Goal: Task Accomplishment & Management: Manage account settings

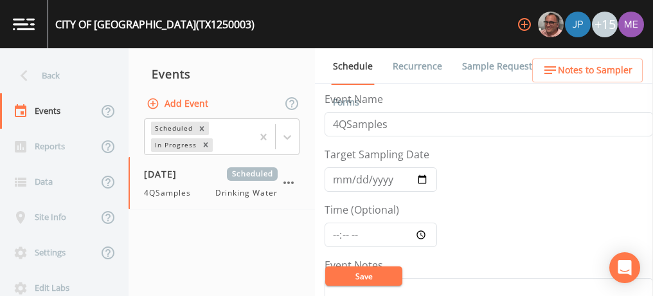
scroll to position [309, 0]
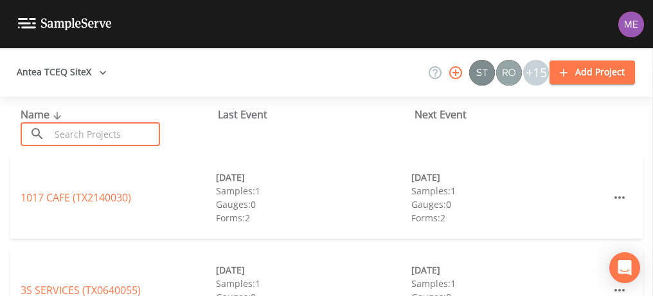
click at [127, 136] on input "text" at bounding box center [105, 134] width 110 height 24
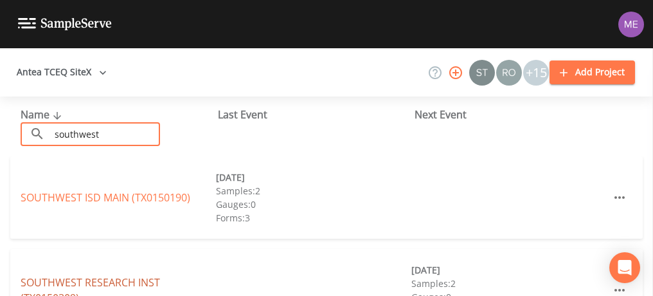
type input "southwest"
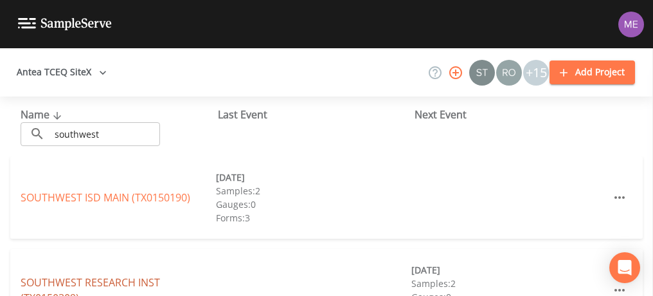
click at [94, 282] on link "SOUTHWEST RESEARCH INST (TX0150309)" at bounding box center [90, 290] width 139 height 30
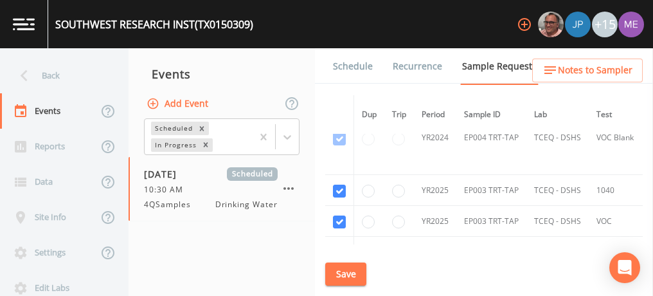
scroll to position [550, 0]
click at [344, 64] on link "Schedule" at bounding box center [353, 66] width 44 height 36
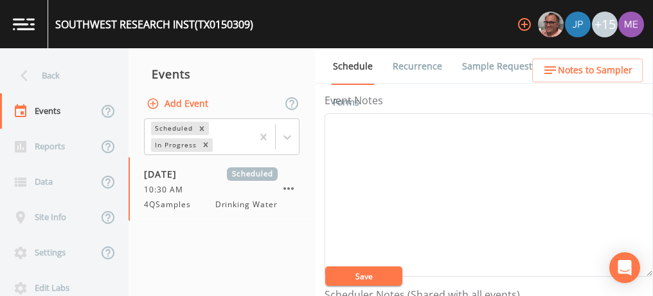
scroll to position [163, 0]
click at [499, 184] on textarea "Event Notes" at bounding box center [489, 195] width 328 height 163
type textarea "Scheduled with Dennis 10/12"
click at [351, 277] on button "Save" at bounding box center [363, 275] width 77 height 19
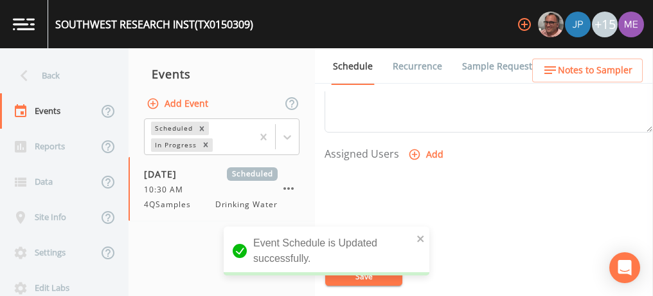
scroll to position [532, 0]
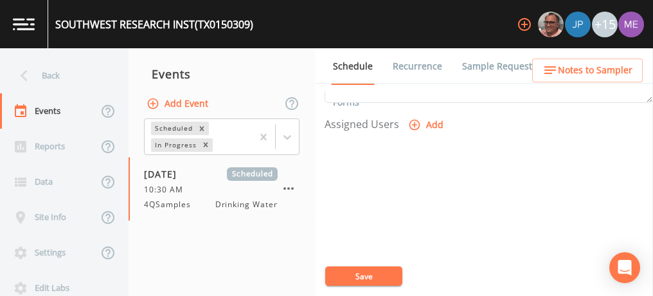
click at [413, 120] on icon "button" at bounding box center [414, 125] width 11 height 11
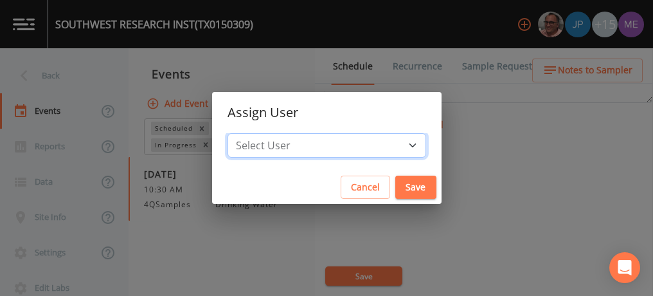
click at [390, 142] on select "Select User Mike Franklin Joshua gere Paul Lauren Saenz David Weber Zachary Eva…" at bounding box center [327, 145] width 199 height 24
select select "82fcd260-406f-4720-af66-0de7f1917f1c"
click at [247, 133] on select "Select User Mike Franklin Joshua gere Paul Lauren Saenz David Weber Zachary Eva…" at bounding box center [327, 145] width 199 height 24
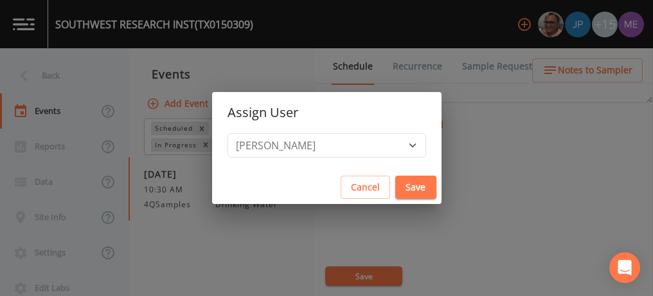
click at [406, 185] on button "Save" at bounding box center [415, 187] width 41 height 24
select select
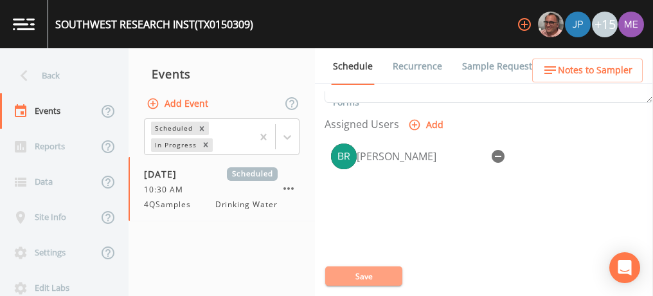
click at [366, 273] on button "Save" at bounding box center [363, 275] width 77 height 19
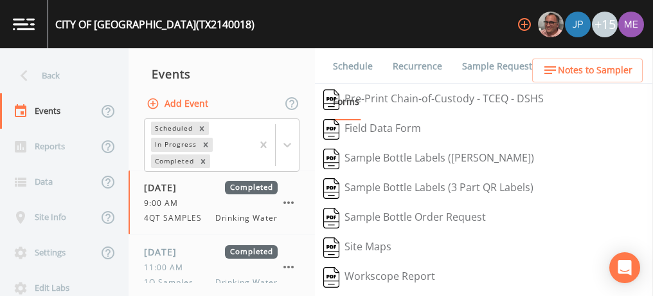
click at [482, 62] on link "Sample Requests" at bounding box center [499, 66] width 78 height 36
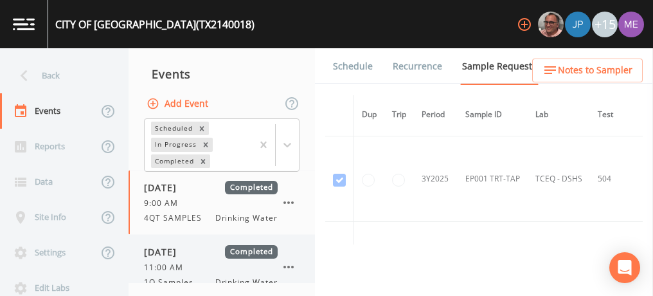
scroll to position [201, 0]
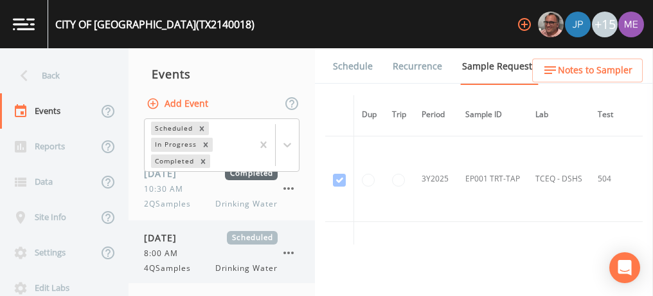
click at [184, 240] on span "10/22/2025" at bounding box center [165, 237] width 42 height 13
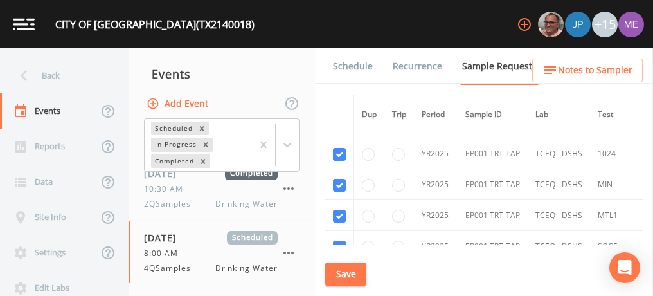
scroll to position [1619, 0]
click at [346, 147] on input "checkbox" at bounding box center [339, 153] width 13 height 13
checkbox input "false"
click at [344, 177] on input "checkbox" at bounding box center [339, 183] width 13 height 13
checkbox input "false"
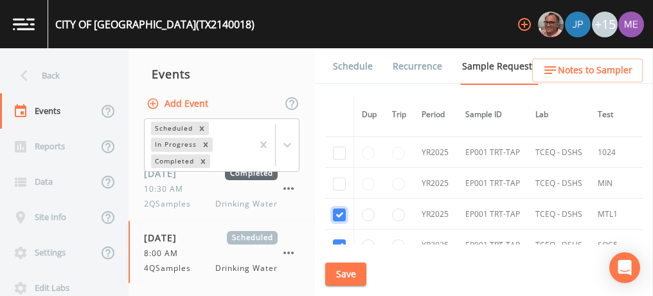
click at [342, 208] on input "checkbox" at bounding box center [339, 214] width 13 height 13
checkbox input "false"
click at [343, 239] on input "checkbox" at bounding box center [339, 245] width 13 height 13
checkbox input "false"
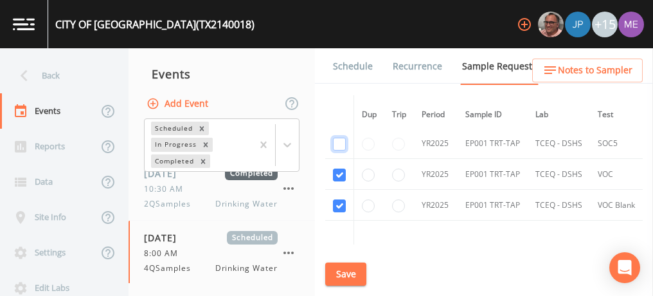
scroll to position [1720, 0]
click at [344, 168] on input "checkbox" at bounding box center [339, 174] width 13 height 13
checkbox input "false"
click at [346, 199] on input "checkbox" at bounding box center [339, 205] width 13 height 13
checkbox input "false"
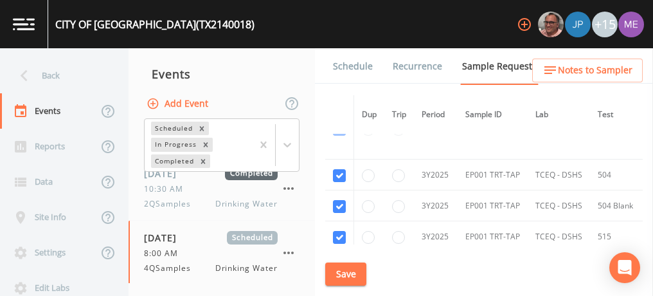
scroll to position [2434, 0]
click at [342, 171] on input "checkbox" at bounding box center [339, 177] width 13 height 13
checkbox input "false"
click at [342, 202] on input "checkbox" at bounding box center [339, 208] width 13 height 13
checkbox input "false"
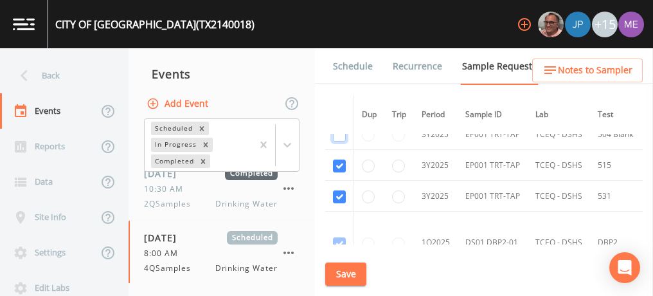
scroll to position [2507, 0]
click at [344, 159] on input "checkbox" at bounding box center [339, 165] width 13 height 13
checkbox input "false"
click at [342, 190] on input "checkbox" at bounding box center [339, 196] width 13 height 13
checkbox input "false"
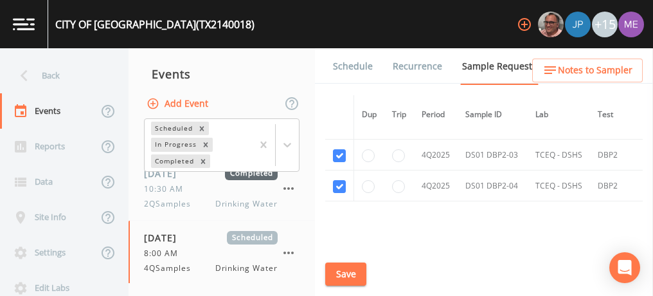
scroll to position [3528, 0]
click at [348, 268] on button "Save" at bounding box center [345, 274] width 41 height 24
click at [345, 273] on button "Save" at bounding box center [345, 274] width 41 height 24
click at [354, 64] on link "Schedule" at bounding box center [353, 66] width 44 height 36
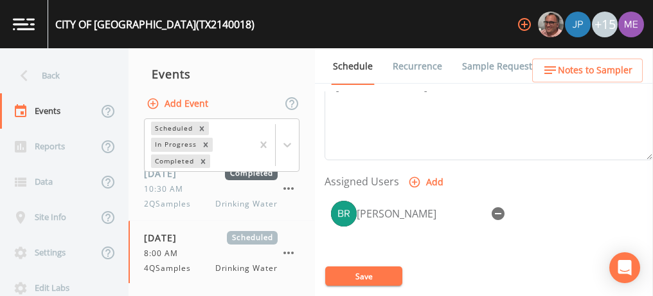
scroll to position [476, 0]
click at [375, 270] on button "Save" at bounding box center [363, 275] width 77 height 19
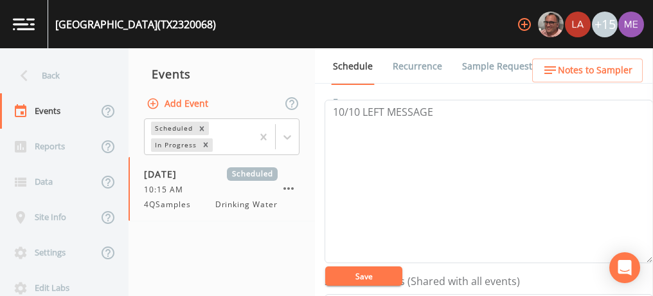
scroll to position [183, 0]
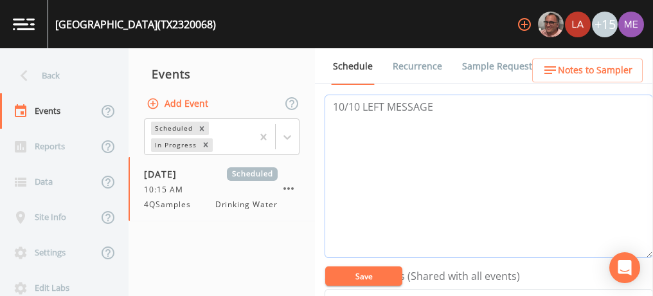
click at [474, 98] on textarea "10/10 LEFT MESSAGE" at bounding box center [489, 175] width 328 height 163
type textarea "10/10 LEFT MESSAGE confirmed by amanda 10/14"
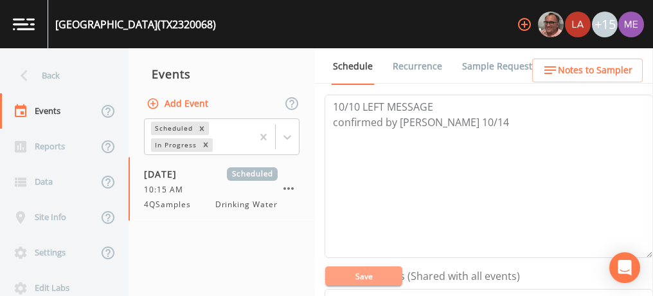
click at [335, 274] on button "Save" at bounding box center [363, 275] width 77 height 19
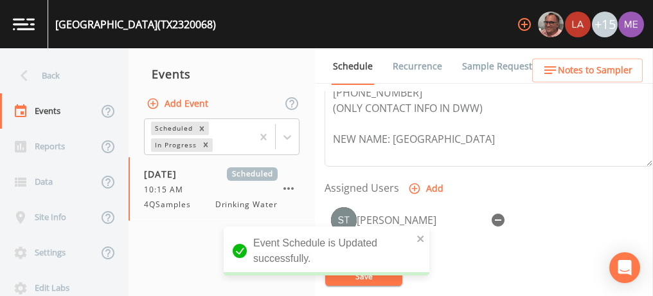
scroll to position [579, 0]
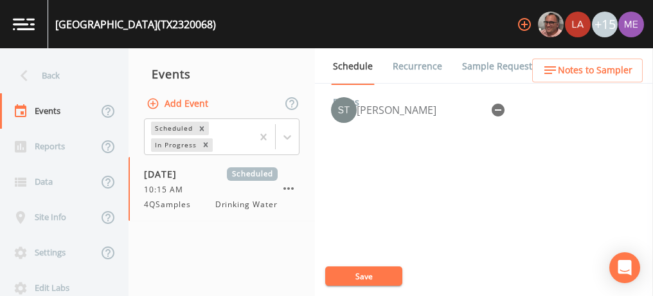
click at [485, 68] on link "Sample Requests" at bounding box center [499, 66] width 78 height 36
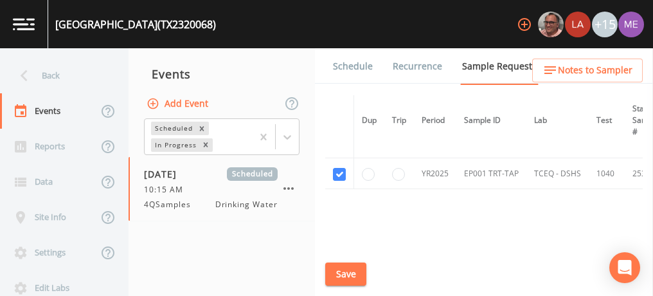
scroll to position [275, 0]
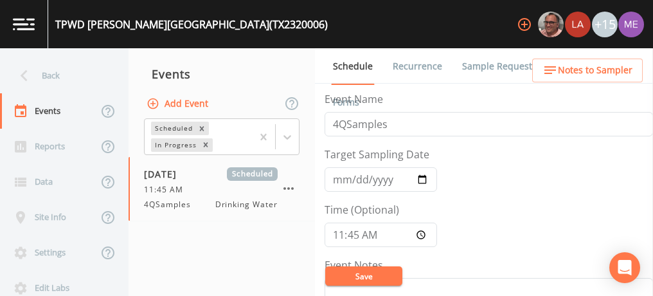
scroll to position [300, 0]
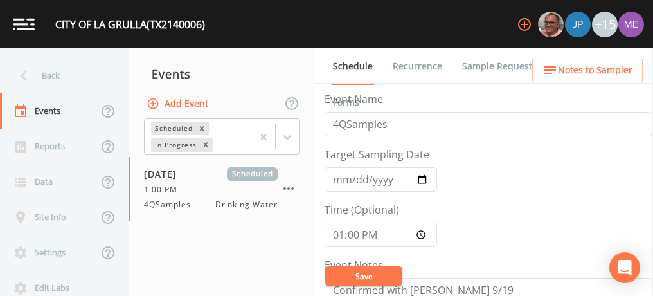
scroll to position [445, 0]
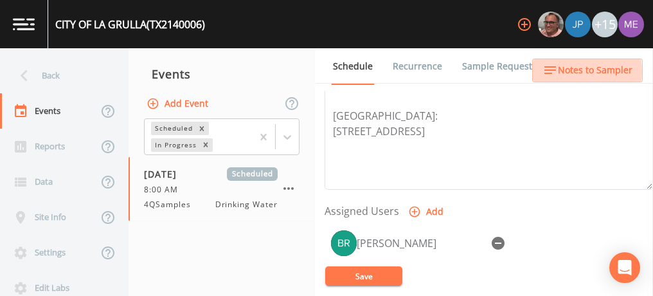
click at [561, 72] on span "Notes to Sampler" at bounding box center [595, 70] width 75 height 16
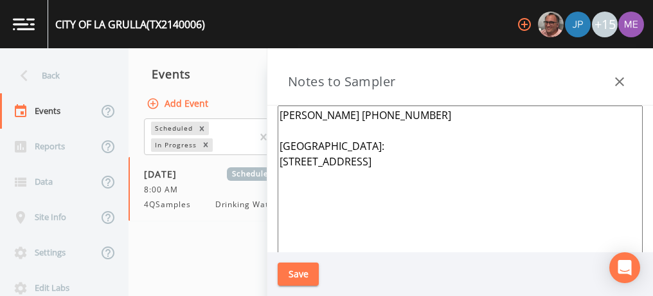
click at [417, 120] on textarea "[PERSON_NAME] [PHONE_NUMBER] [GEOGRAPHIC_DATA]: [STREET_ADDRESS]" at bounding box center [460, 261] width 365 height 312
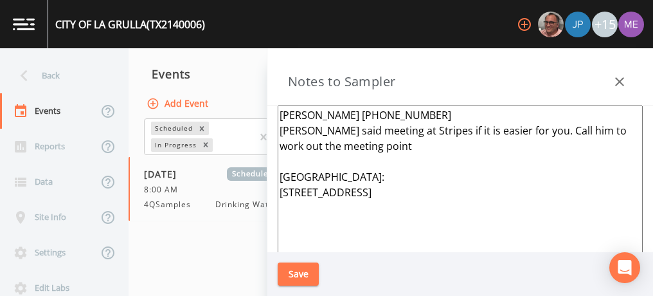
type textarea "Ben Ramirez 956-455-3716 Ben said meeting at Stripes if it is easier for you. C…"
click at [294, 269] on button "Save" at bounding box center [298, 274] width 41 height 24
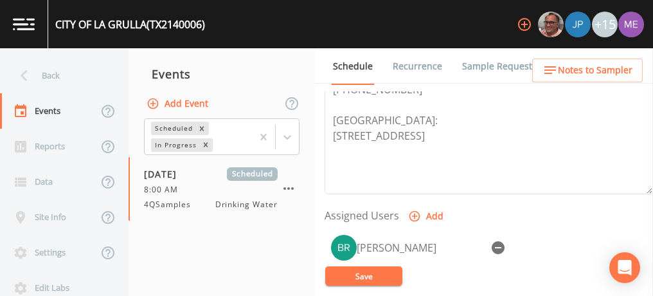
scroll to position [453, 0]
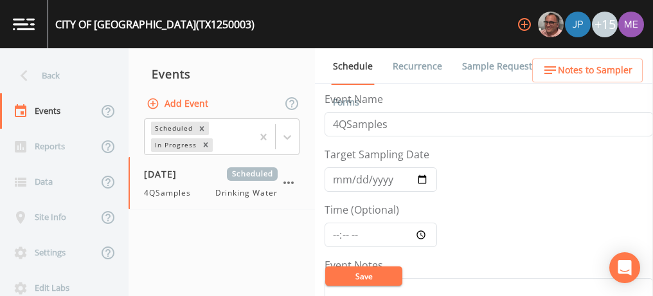
scroll to position [309, 0]
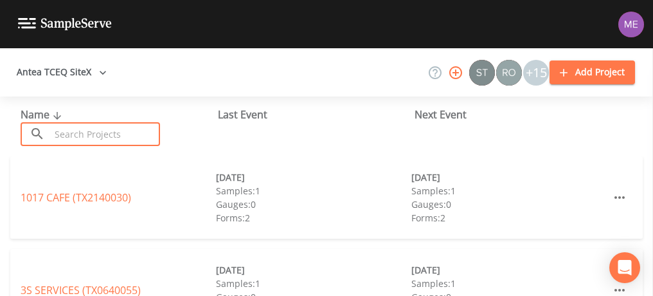
click at [145, 139] on input "text" at bounding box center [105, 134] width 110 height 24
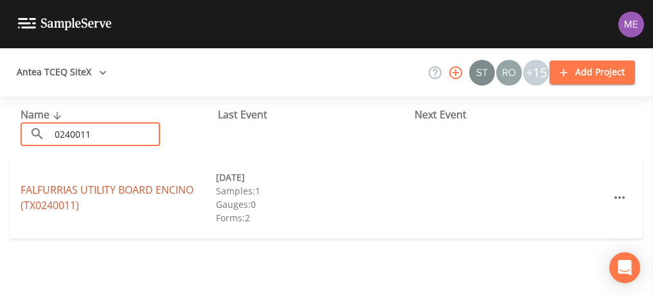
type input "0240011"
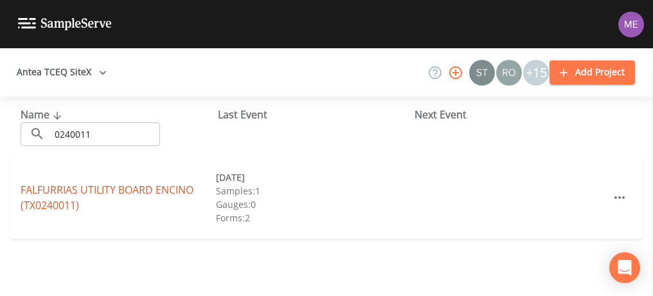
click at [126, 186] on link "FALFURRIAS UTILITY BOARD ENCINO (TX0240011)" at bounding box center [107, 198] width 173 height 30
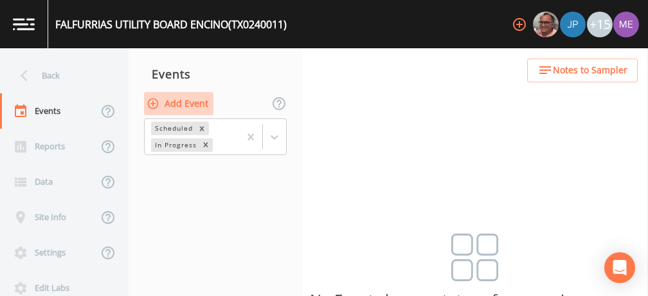
click at [183, 103] on button "Add Event" at bounding box center [178, 104] width 69 height 24
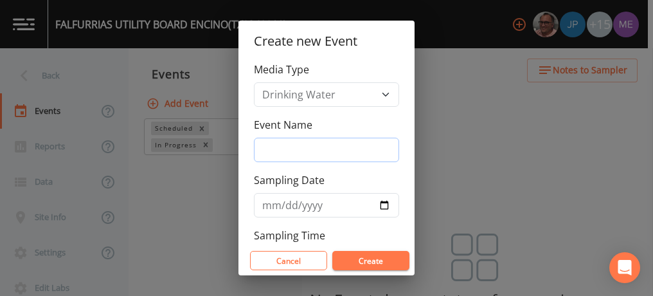
click at [270, 151] on input "Event Name" at bounding box center [326, 150] width 145 height 24
type input "4QSamples"
type input "[DATE]"
click at [286, 202] on input "[DATE]" at bounding box center [326, 205] width 145 height 24
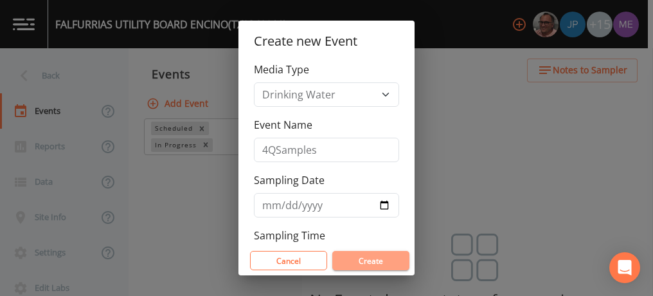
click at [354, 256] on button "Create" at bounding box center [370, 260] width 77 height 19
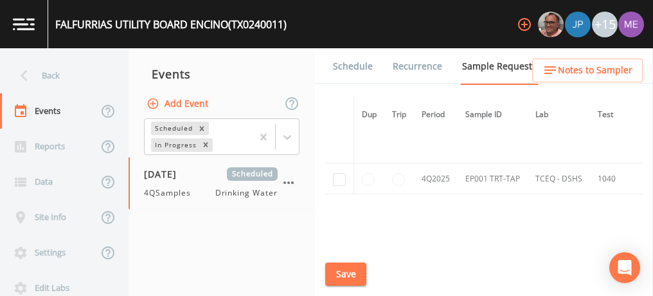
scroll to position [1227, 0]
click at [338, 174] on input "checkbox" at bounding box center [339, 180] width 13 height 13
checkbox input "true"
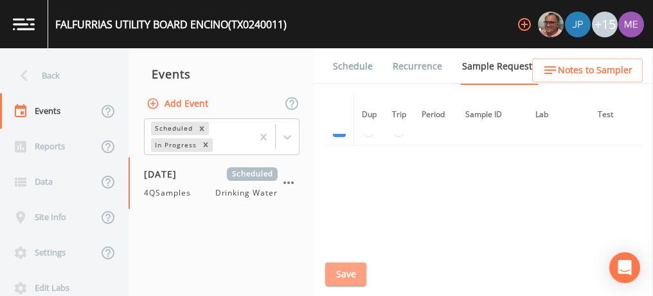
click at [347, 273] on button "Save" at bounding box center [345, 274] width 41 height 24
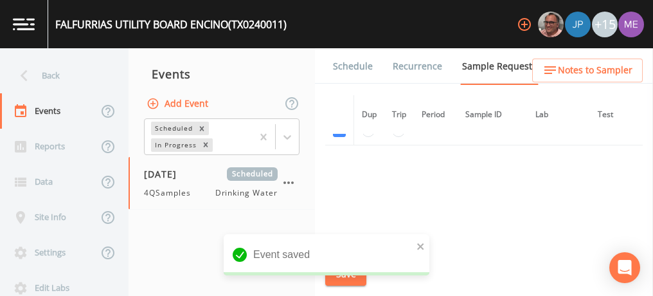
click at [340, 64] on link "Schedule" at bounding box center [353, 66] width 44 height 36
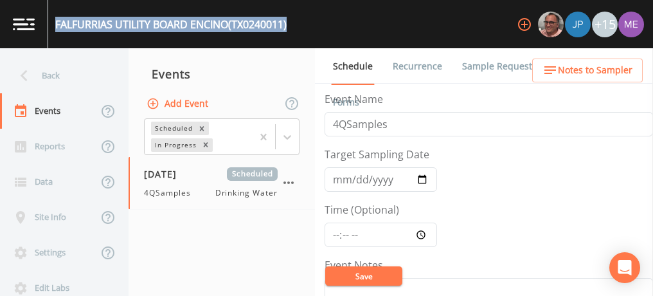
drag, startPoint x: 57, startPoint y: 22, endPoint x: 291, endPoint y: 25, distance: 234.6
click at [287, 25] on div "FALFURRIAS UTILITY BOARD ENCINO (TX0240011)" at bounding box center [170, 24] width 231 height 15
copy div "FALFURRIAS UTILITY BOARD ENCINO (TX0240011)"
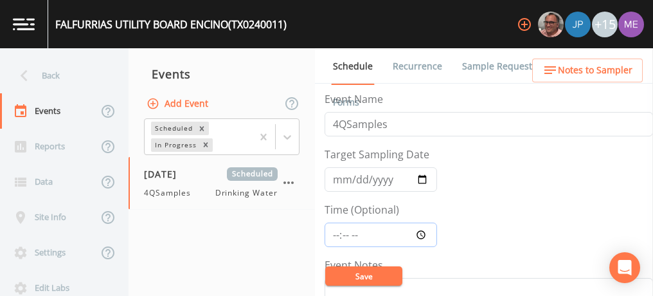
click at [335, 231] on input "Time (Optional)" at bounding box center [381, 234] width 112 height 24
type input "08:00"
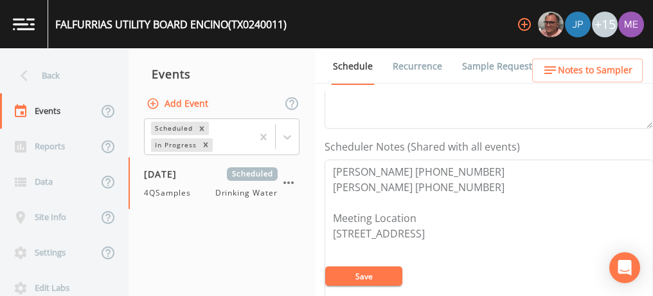
scroll to position [315, 0]
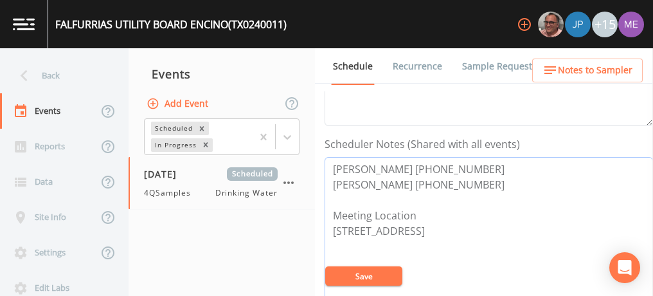
drag, startPoint x: 330, startPoint y: 166, endPoint x: 450, endPoint y: 179, distance: 120.2
click at [450, 179] on textarea "Anna Martinez 361-325-2597 Jonathon 361-460-6394 Meeting Location 120 W Rice St…" at bounding box center [489, 238] width 328 height 163
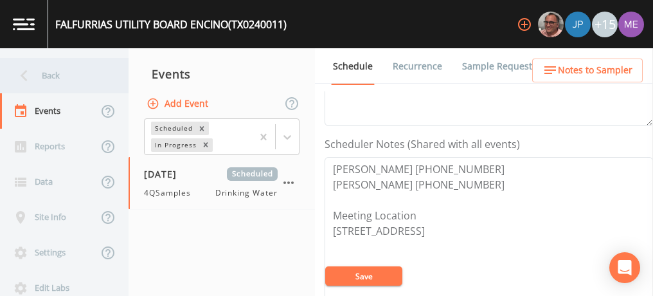
click at [57, 73] on div "Back" at bounding box center [58, 75] width 116 height 35
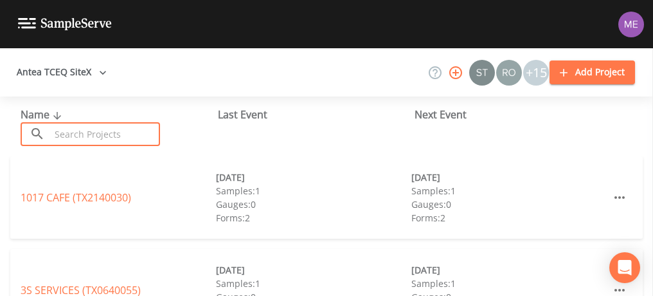
click at [80, 128] on input "text" at bounding box center [105, 134] width 110 height 24
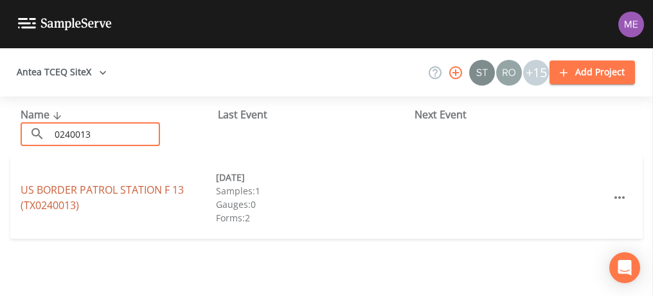
type input "0240013"
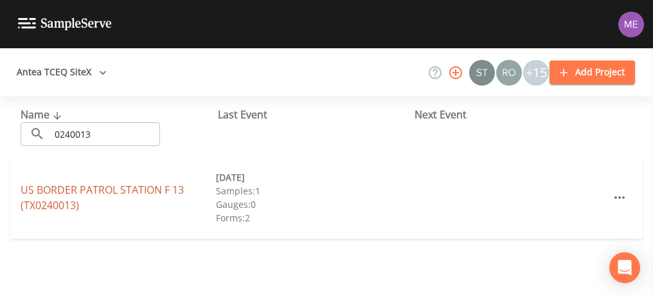
click at [93, 190] on link "US BORDER PATROL STATION F 13 (TX0240013)" at bounding box center [102, 198] width 163 height 30
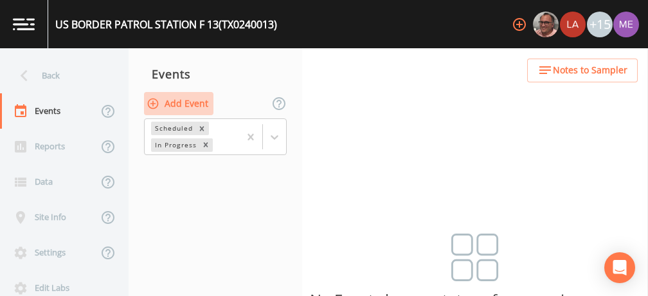
click at [195, 105] on button "Add Event" at bounding box center [178, 104] width 69 height 24
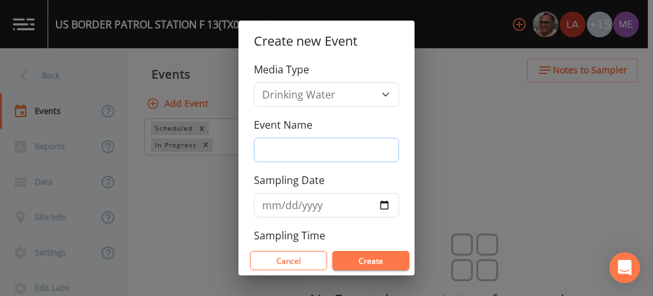
click at [279, 148] on input "Event Name" at bounding box center [326, 150] width 145 height 24
type input "4QSamples"
type input "[DATE]"
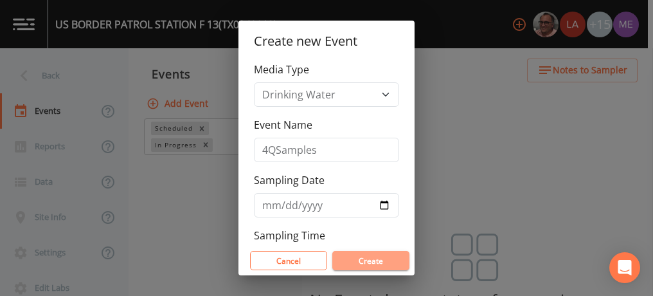
click at [368, 264] on button "Create" at bounding box center [370, 260] width 77 height 19
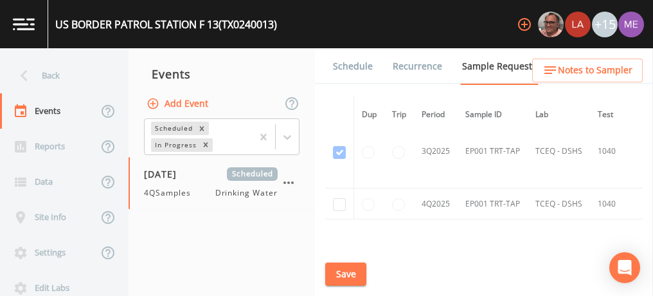
scroll to position [1340, 0]
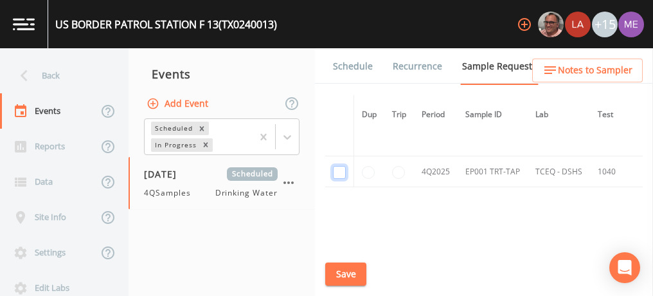
click at [339, 166] on input "checkbox" at bounding box center [339, 172] width 13 height 13
checkbox input "true"
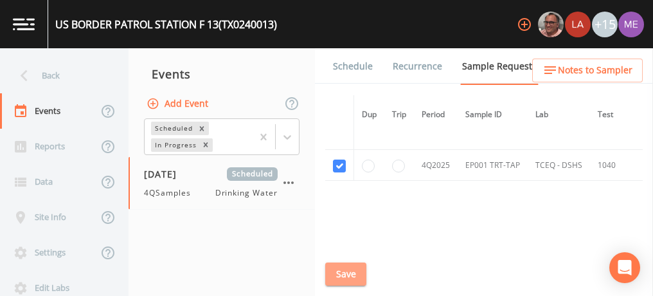
click at [351, 274] on button "Save" at bounding box center [345, 274] width 41 height 24
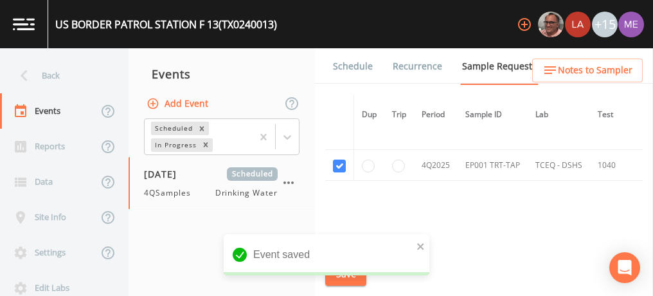
click at [350, 67] on link "Schedule" at bounding box center [353, 66] width 44 height 36
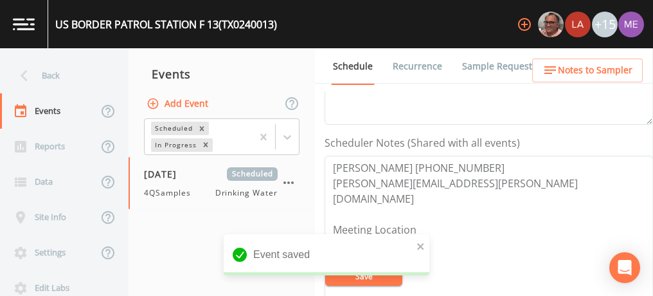
scroll to position [317, 0]
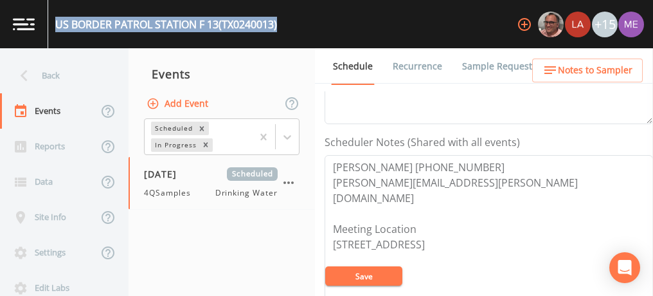
drag, startPoint x: 57, startPoint y: 24, endPoint x: 285, endPoint y: 27, distance: 228.8
click at [285, 27] on div "US BORDER PATROL STATION F 13 (TX0240013) +15" at bounding box center [326, 24] width 653 height 48
copy div "US BORDER PATROL STATION F 13 (TX0240013)"
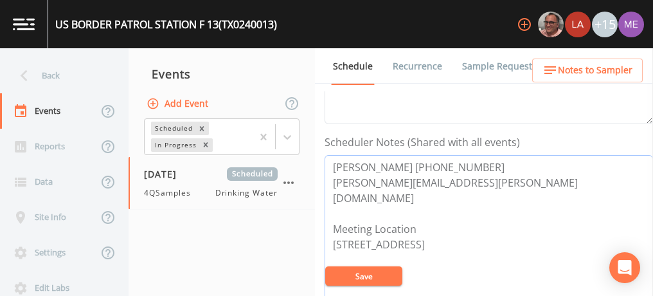
drag, startPoint x: 334, startPoint y: 161, endPoint x: 470, endPoint y: 161, distance: 135.6
click at [470, 161] on textarea "George Kaiser 956-346-4856 george.e.kaiser@cbp.dhs.gov Meeting Location 6101 US…" at bounding box center [489, 236] width 328 height 163
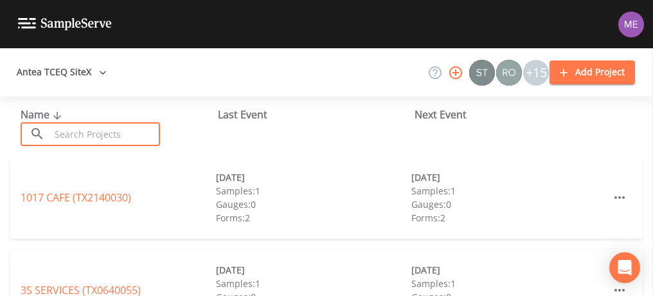
click at [145, 127] on input "text" at bounding box center [105, 134] width 110 height 24
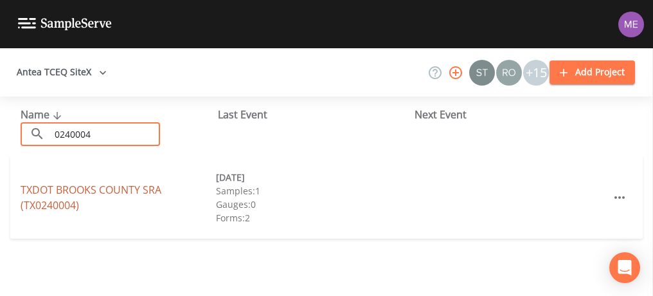
type input "0240004"
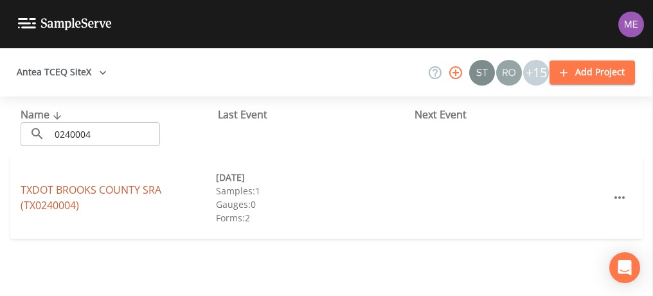
click at [145, 186] on link "TXDOT BROOKS COUNTY SRA (TX0240004)" at bounding box center [91, 198] width 141 height 30
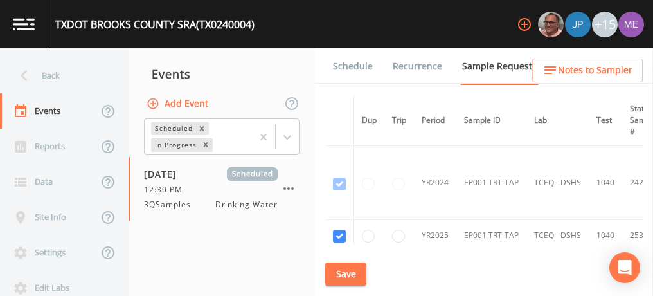
click at [345, 62] on link "Schedule" at bounding box center [353, 66] width 44 height 36
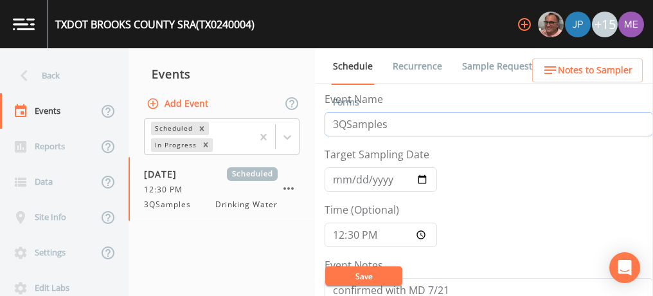
click at [337, 121] on input "3QSamples" at bounding box center [489, 124] width 328 height 24
type input "4QSamples"
click at [337, 175] on input "2025-07-22" at bounding box center [381, 179] width 112 height 24
click at [348, 178] on input "2025-10-14" at bounding box center [381, 179] width 112 height 24
type input "2025-10-23"
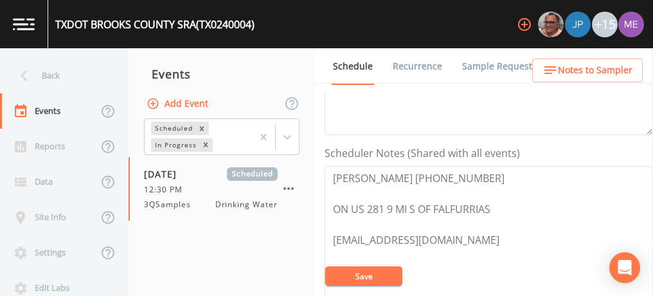
scroll to position [310, 0]
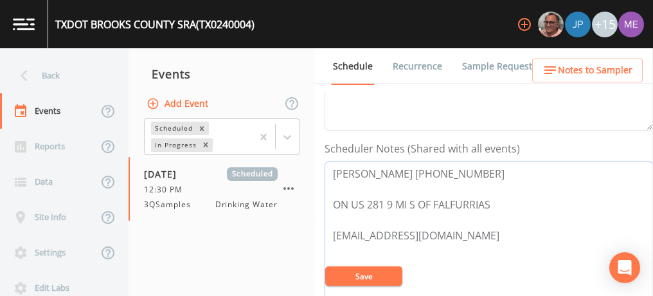
drag, startPoint x: 333, startPoint y: 168, endPoint x: 455, endPoint y: 166, distance: 122.2
click at [455, 166] on textarea "Dr. Borhan 737-270-2822 ON US 281 9 MI S OF FALFURRIAS md.borhan@txdot.gov" at bounding box center [489, 242] width 328 height 163
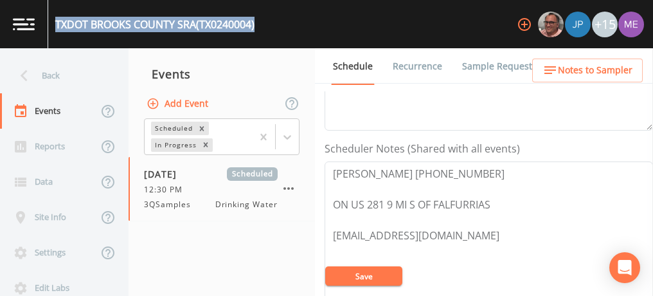
drag, startPoint x: 55, startPoint y: 24, endPoint x: 260, endPoint y: 22, distance: 205.7
click at [260, 22] on div "TXDOT BROOKS COUNTY SRA (TX0240004) +15" at bounding box center [326, 24] width 653 height 48
copy div "TXDOT BROOKS COUNTY SRA (TX0240004)"
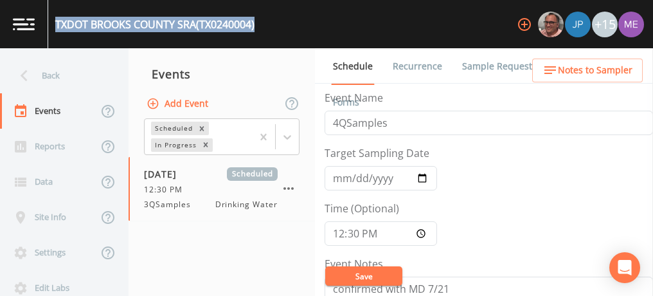
scroll to position [0, 0]
click at [364, 274] on button "Save" at bounding box center [363, 275] width 77 height 19
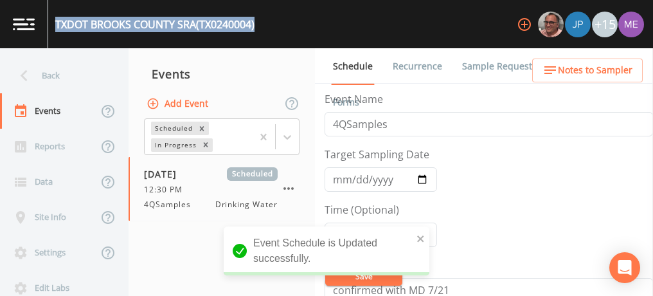
click at [479, 67] on link "Sample Requests" at bounding box center [499, 66] width 78 height 36
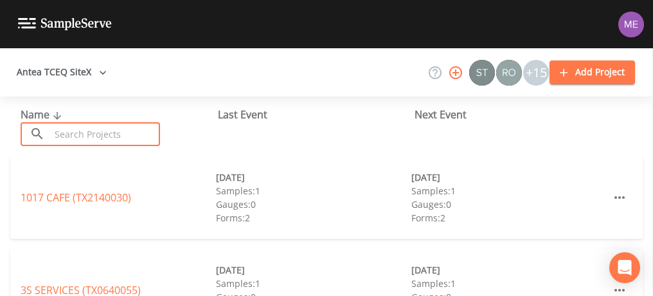
click at [142, 137] on input "text" at bounding box center [105, 134] width 110 height 24
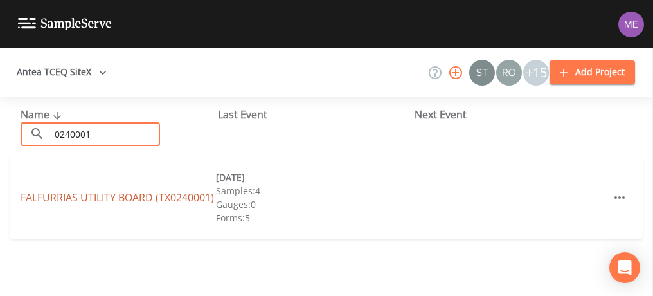
type input "0240001"
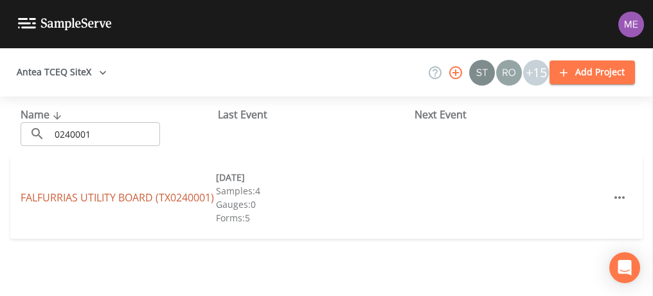
click at [105, 192] on link "FALFURRIAS UTILITY BOARD (TX0240001)" at bounding box center [117, 197] width 193 height 14
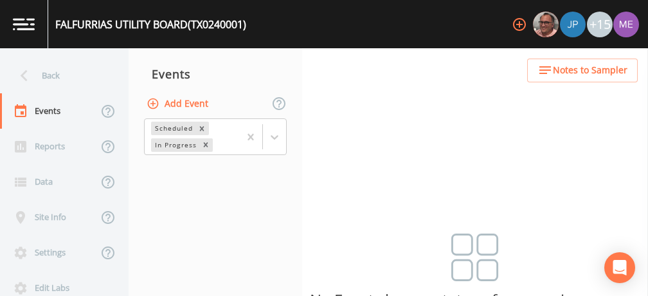
click at [199, 100] on button "Add Event" at bounding box center [178, 104] width 69 height 24
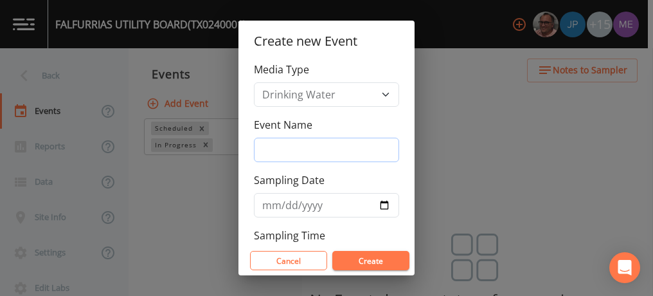
click at [282, 147] on input "Event Name" at bounding box center [326, 150] width 145 height 24
type input "4QSamples"
type input "2025-10-23"
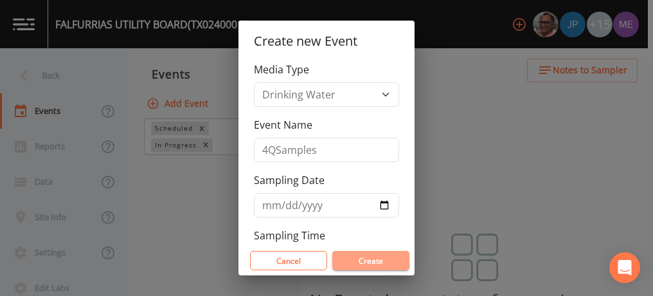
click at [361, 254] on button "Create" at bounding box center [370, 260] width 77 height 19
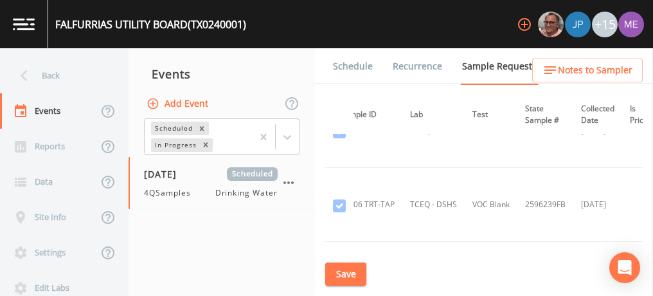
scroll to position [2779, 125]
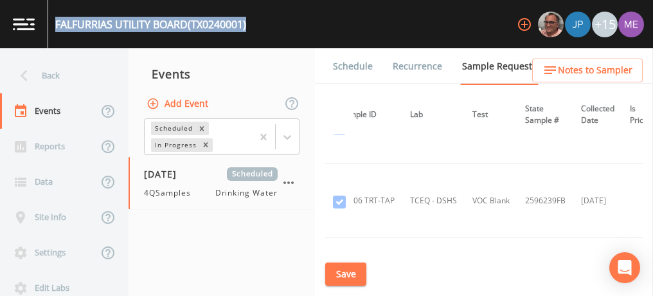
drag, startPoint x: 56, startPoint y: 25, endPoint x: 253, endPoint y: 21, distance: 197.4
click at [253, 21] on div "FALFURRIAS UTILITY BOARD (TX0240001) +15" at bounding box center [326, 24] width 653 height 48
copy div "FALFURRIAS UTILITY BOARD (TX0240001)"
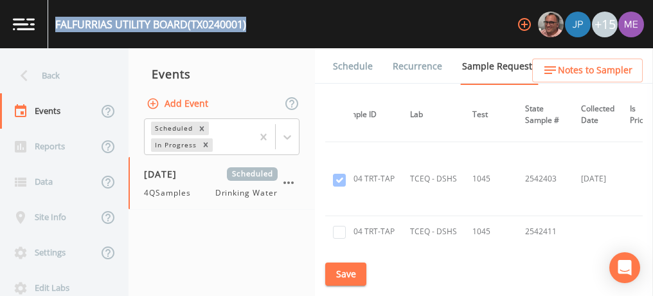
scroll to position [3837, 125]
click at [338, 225] on input "checkbox" at bounding box center [339, 231] width 13 height 13
checkbox input "true"
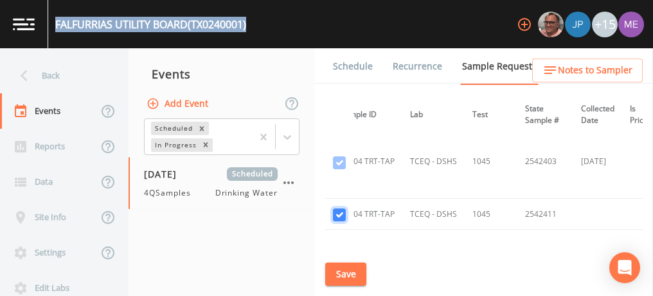
scroll to position [3848, 125]
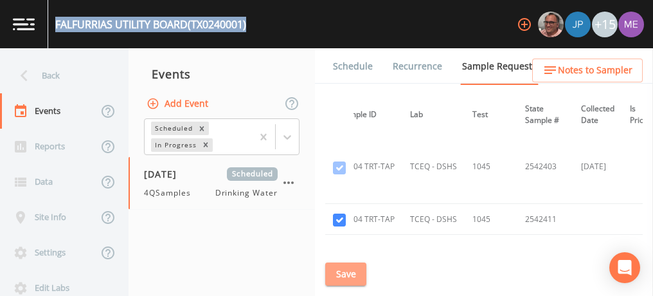
click at [343, 273] on button "Save" at bounding box center [345, 274] width 41 height 24
copy div "FALFURRIAS UTILITY BOARD (TX0240001)"
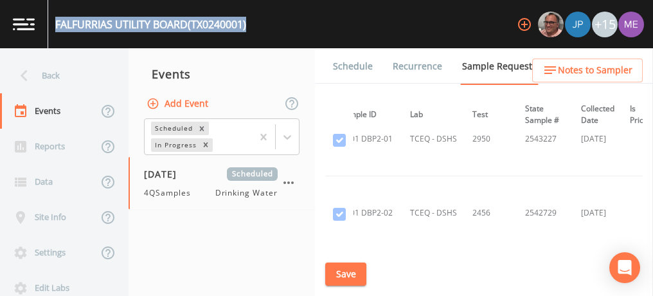
scroll to position [2003, 125]
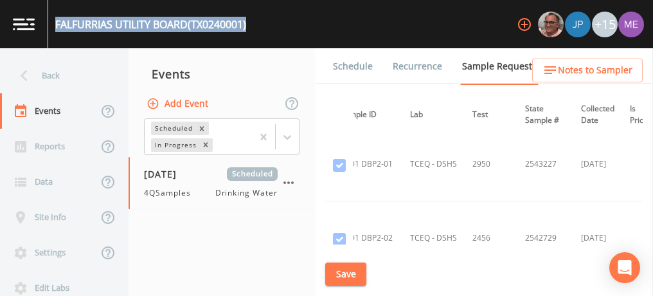
click at [365, 64] on link "Schedule" at bounding box center [353, 66] width 44 height 36
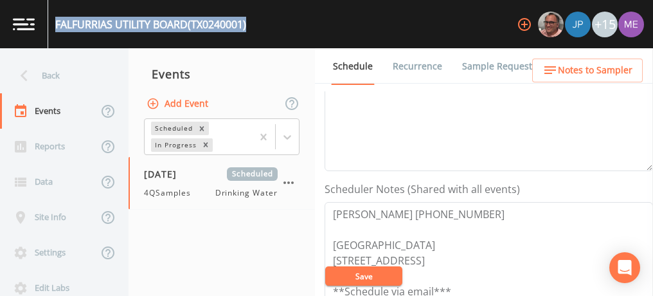
scroll to position [271, 0]
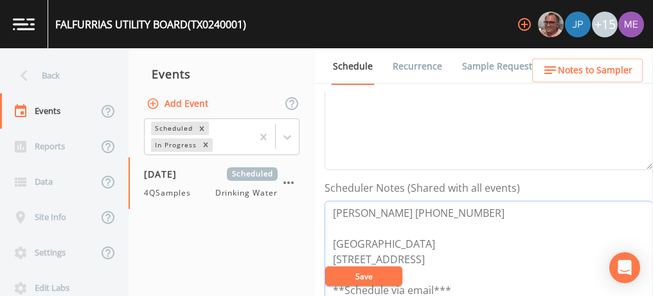
drag, startPoint x: 332, startPoint y: 210, endPoint x: 471, endPoint y: 207, distance: 139.5
click at [471, 207] on textarea "Anna Martinez 361-325-2597 Meeting Point 120 W Rice St Falfurrias 78355 Jonatho…" at bounding box center [489, 282] width 328 height 163
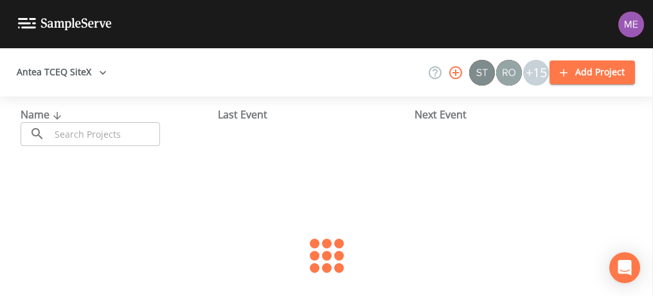
click at [88, 136] on input "text" at bounding box center [105, 134] width 110 height 24
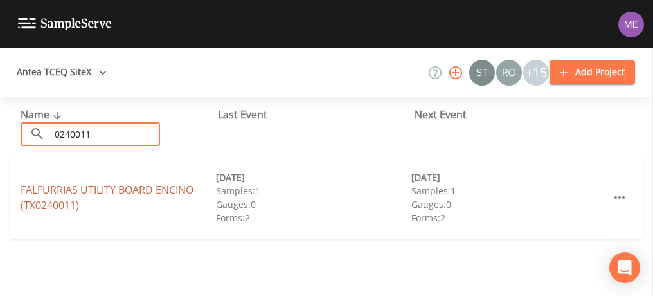
type input "0240011"
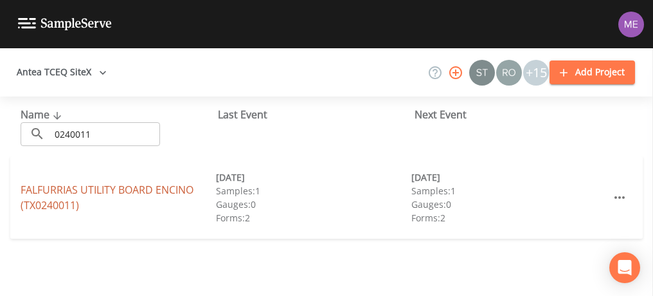
click at [103, 189] on link "FALFURRIAS UTILITY BOARD ENCINO (TX0240011)" at bounding box center [107, 198] width 173 height 30
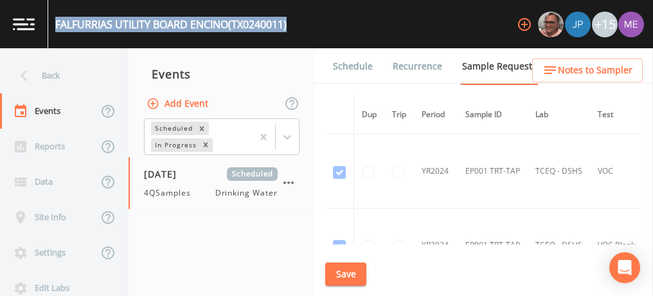
drag, startPoint x: 57, startPoint y: 23, endPoint x: 296, endPoint y: 22, distance: 238.5
click at [296, 22] on div "FALFURRIAS UTILITY BOARD ENCINO (TX0240011) +15" at bounding box center [326, 24] width 653 height 48
copy div "FALFURRIAS UTILITY BOARD ENCINO (TX0240011)"
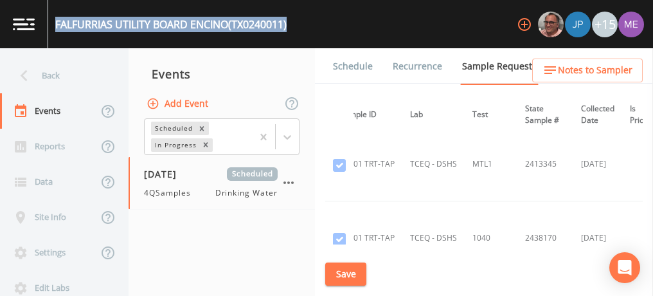
scroll to position [224, 125]
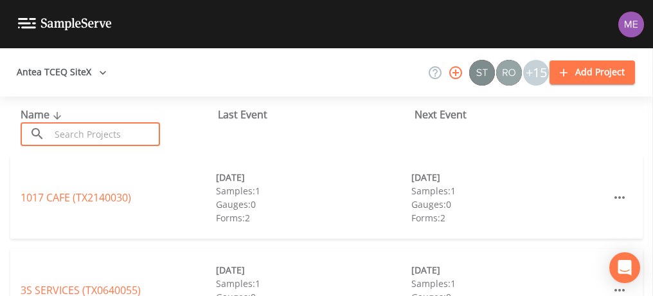
click at [80, 134] on input "text" at bounding box center [105, 134] width 110 height 24
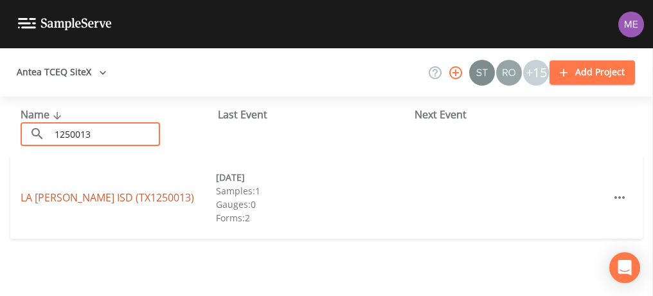
type input "1250013"
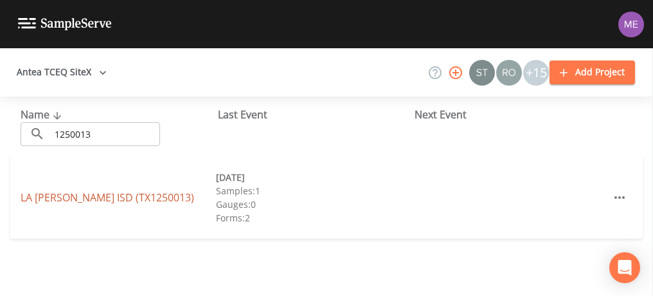
click at [131, 195] on link "LA [PERSON_NAME] ISD (TX1250013)" at bounding box center [108, 197] width 174 height 14
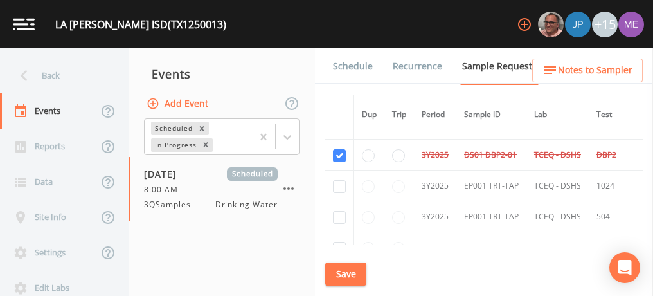
scroll to position [353, 0]
click at [339, 184] on input "checkbox" at bounding box center [339, 185] width 13 height 13
checkbox input "true"
click at [337, 211] on input "checkbox" at bounding box center [339, 216] width 13 height 13
checkbox input "true"
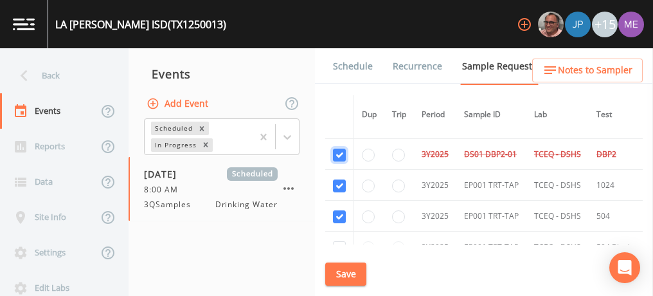
click at [340, 148] on input "checkbox" at bounding box center [339, 154] width 13 height 13
click at [340, 212] on input "checkbox" at bounding box center [339, 216] width 13 height 13
checkbox input "true"
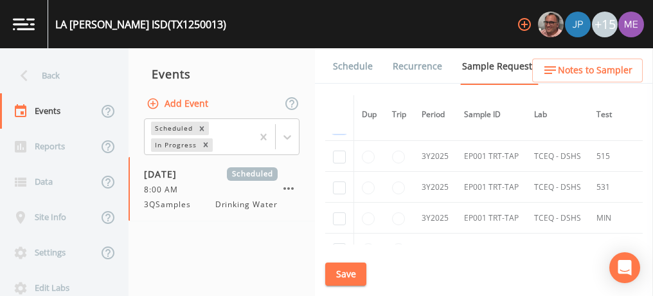
scroll to position [445, 0]
click at [338, 150] on input "checkbox" at bounding box center [339, 155] width 13 height 13
checkbox input "true"
click at [338, 184] on input "checkbox" at bounding box center [339, 186] width 13 height 13
checkbox input "true"
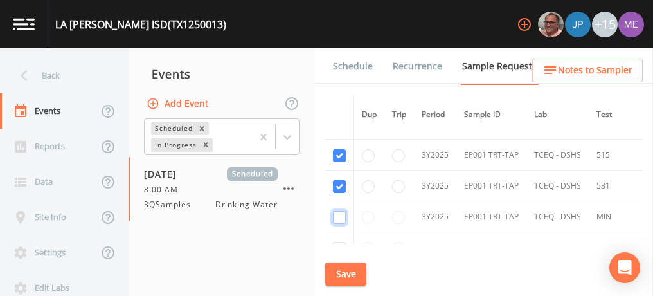
click at [342, 213] on input "checkbox" at bounding box center [339, 217] width 13 height 13
checkbox input "true"
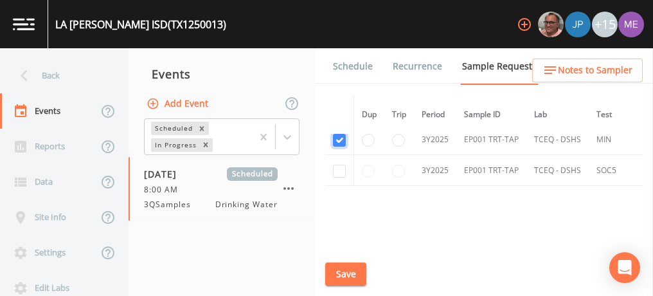
scroll to position [523, 0]
click at [339, 165] on input "checkbox" at bounding box center [339, 170] width 13 height 13
checkbox input "true"
click at [343, 269] on button "Save" at bounding box center [345, 274] width 41 height 24
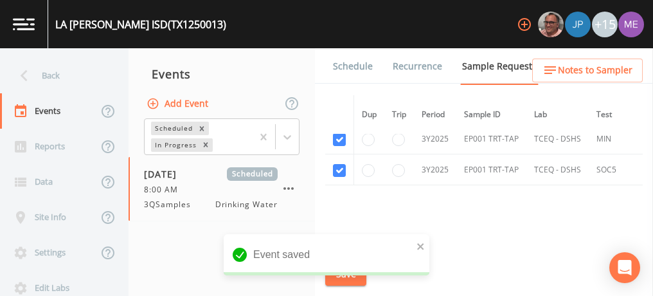
click at [358, 62] on link "Schedule" at bounding box center [353, 66] width 44 height 36
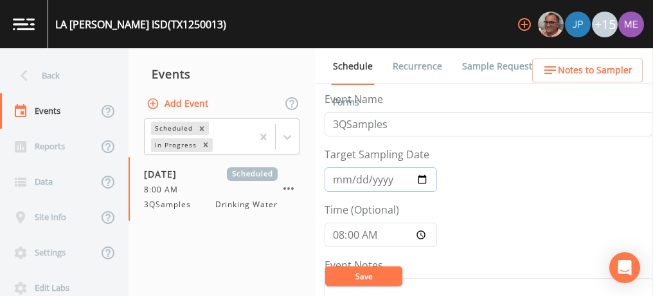
click at [337, 175] on input "2025-09-26" at bounding box center [381, 179] width 112 height 24
type input "[DATE]"
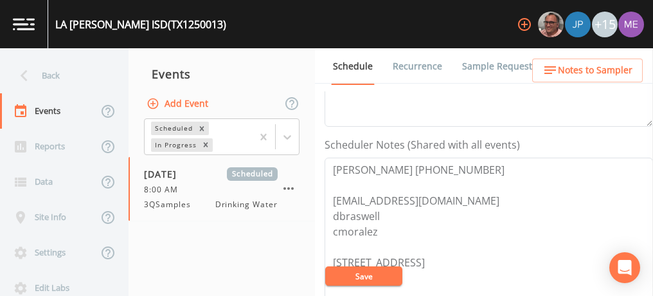
scroll to position [335, 0]
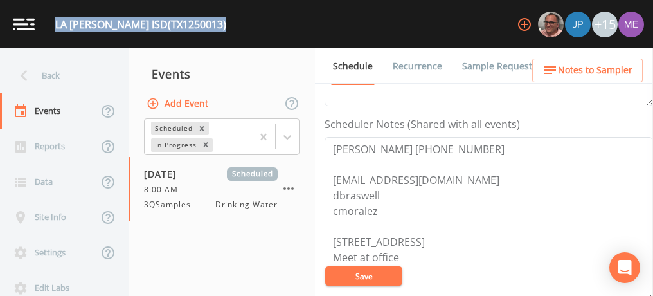
drag, startPoint x: 55, startPoint y: 24, endPoint x: 193, endPoint y: 31, distance: 137.7
click at [193, 31] on div "LA GLORIA ISD (TX1250013) +15" at bounding box center [326, 24] width 653 height 48
copy div "LA GLORIA ISD (TX1250013)"
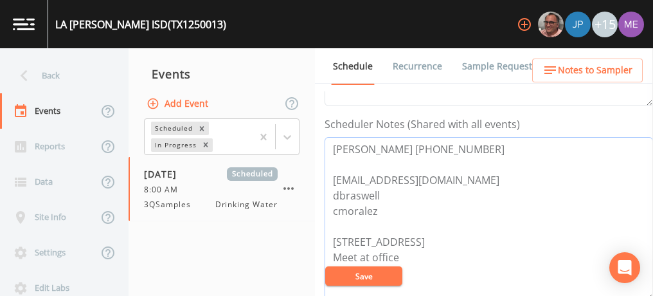
drag, startPoint x: 330, startPoint y: 147, endPoint x: 491, endPoint y: 146, distance: 161.3
click at [491, 146] on textarea "Fidencio Madrigal 361-325-2330 fmadrigal@lagloriaisd.net dbraswell cmoralez 182…" at bounding box center [489, 218] width 328 height 163
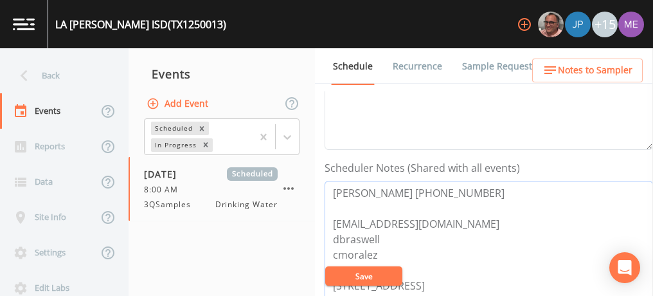
scroll to position [290, 0]
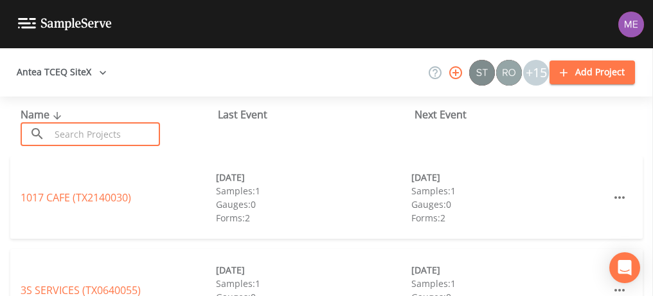
click at [152, 129] on input "text" at bounding box center [105, 134] width 110 height 24
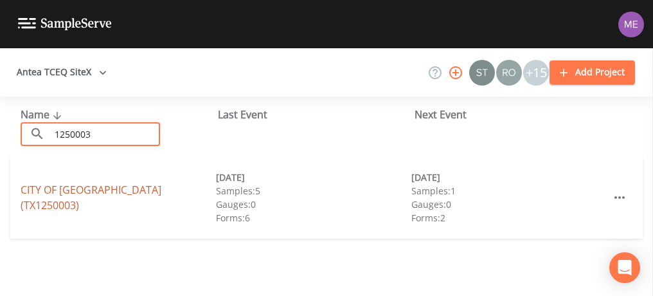
type input "1250003"
click at [83, 197] on link "CITY OF [GEOGRAPHIC_DATA] (TX1250003)" at bounding box center [91, 198] width 141 height 30
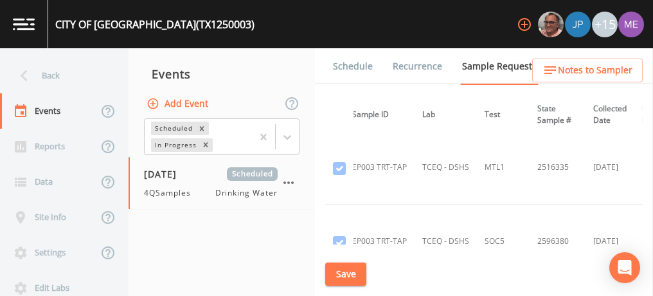
scroll to position [2503, 113]
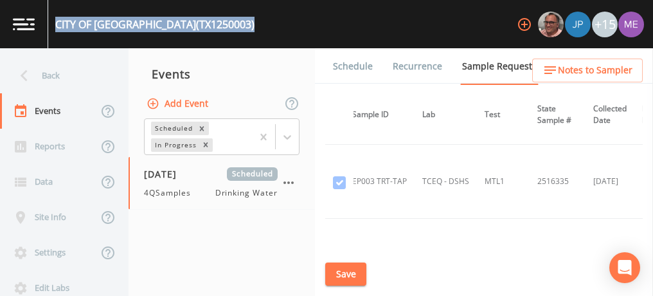
drag, startPoint x: 57, startPoint y: 21, endPoint x: 204, endPoint y: 25, distance: 147.3
click at [204, 25] on div "CITY OF [GEOGRAPHIC_DATA] (TX1250003)" at bounding box center [154, 24] width 199 height 15
copy div "CITY OF [GEOGRAPHIC_DATA] (TX1250003)"
click at [359, 62] on link "Schedule" at bounding box center [353, 66] width 44 height 36
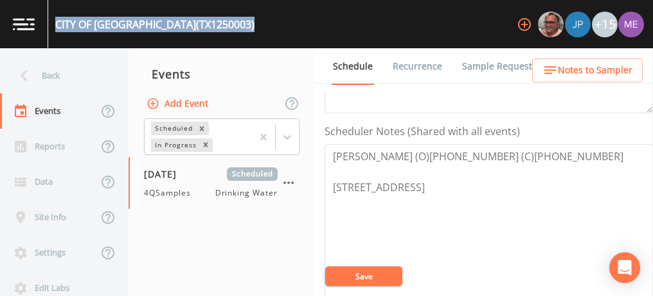
scroll to position [329, 0]
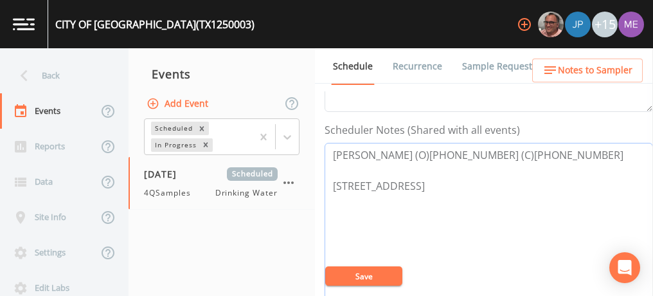
drag, startPoint x: 333, startPoint y: 153, endPoint x: 494, endPoint y: 161, distance: 161.5
click at [494, 161] on textarea "[PERSON_NAME] (O)[PHONE_NUMBER] (C)[PHONE_NUMBER] [STREET_ADDRESS]" at bounding box center [489, 224] width 328 height 163
